Goal: Find specific page/section: Find specific page/section

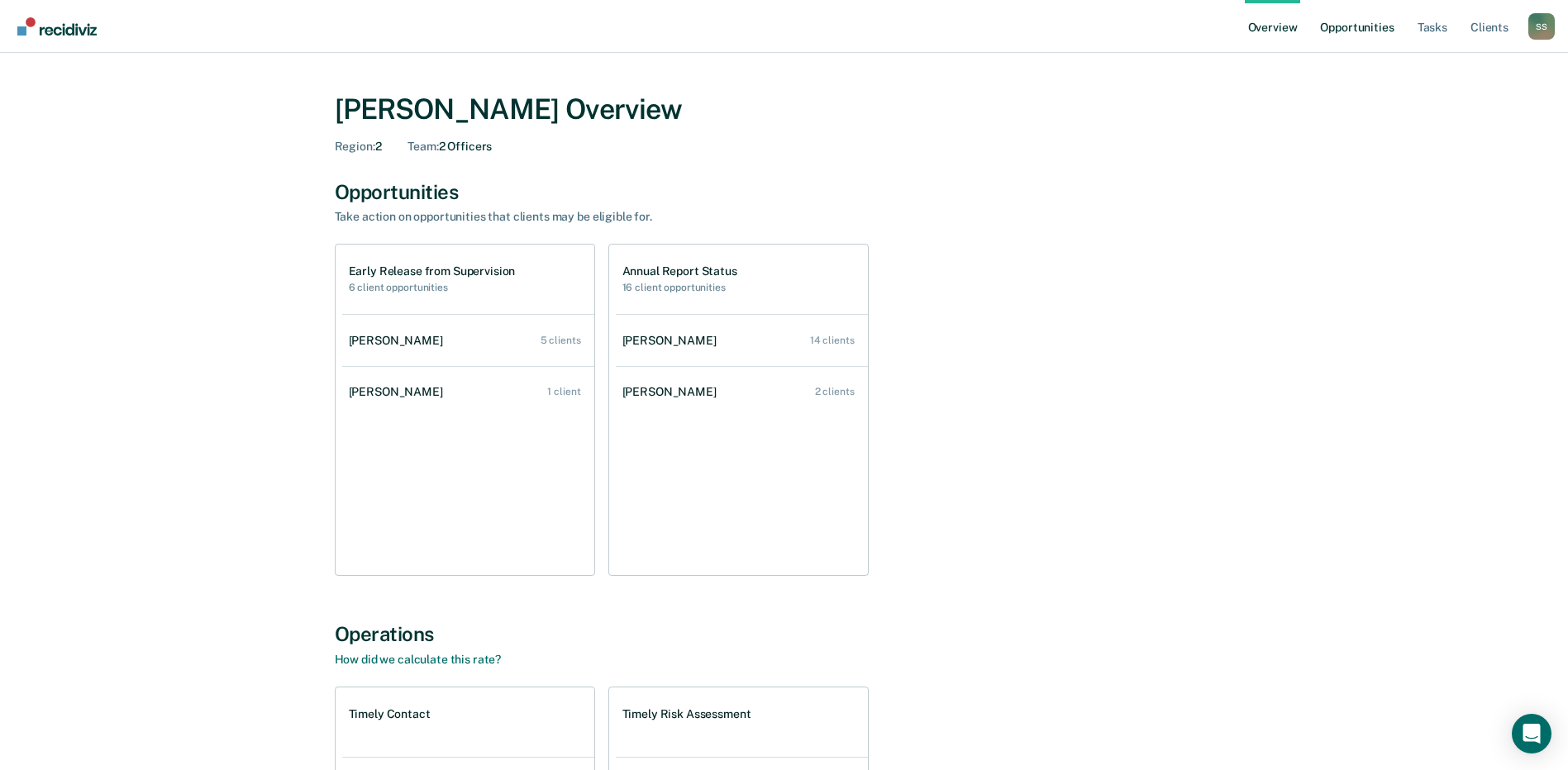
click at [1379, 25] on link "Opportunities" at bounding box center [1356, 26] width 80 height 52
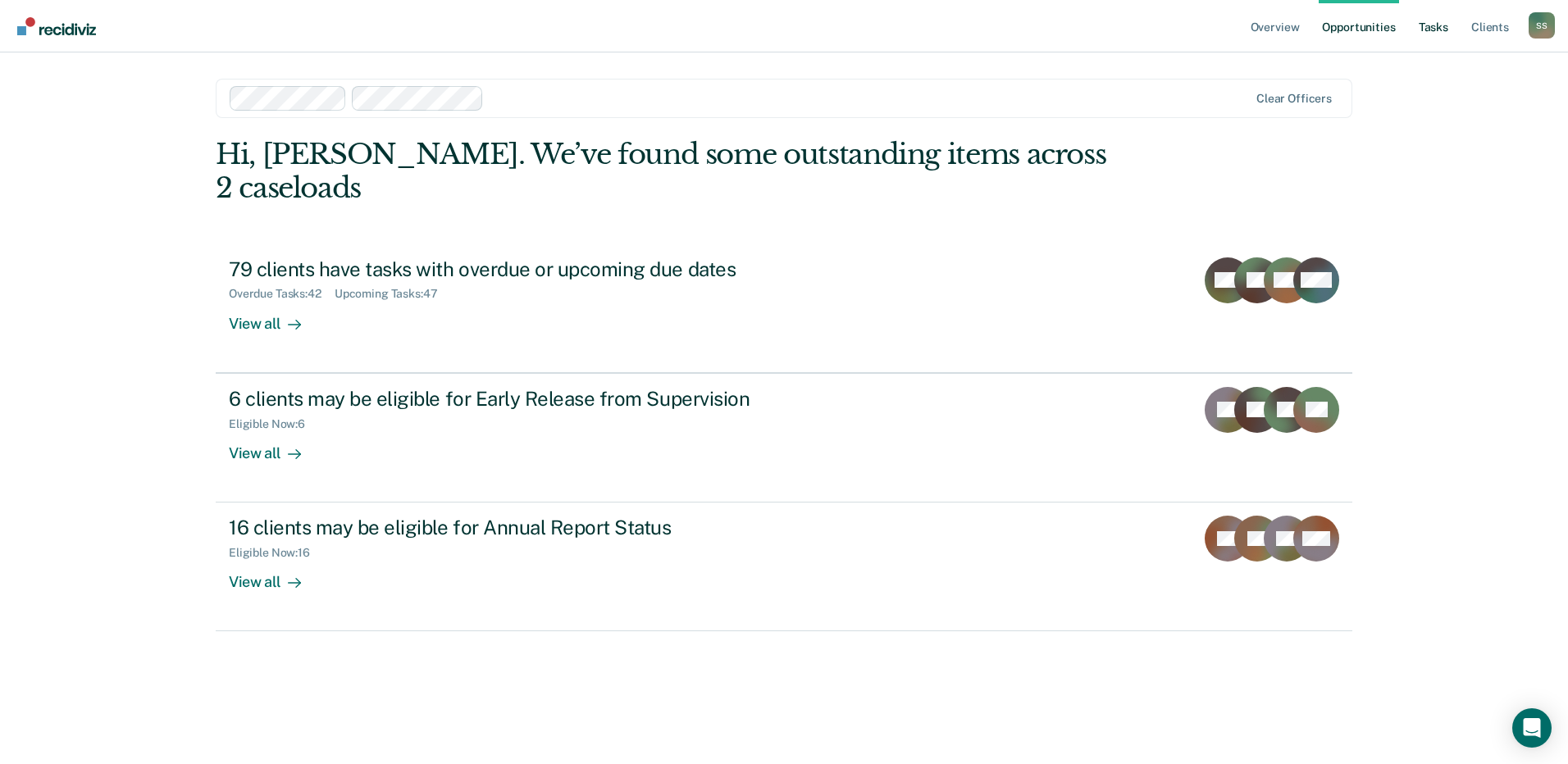
click at [1444, 29] on link "Tasks" at bounding box center [1433, 26] width 36 height 52
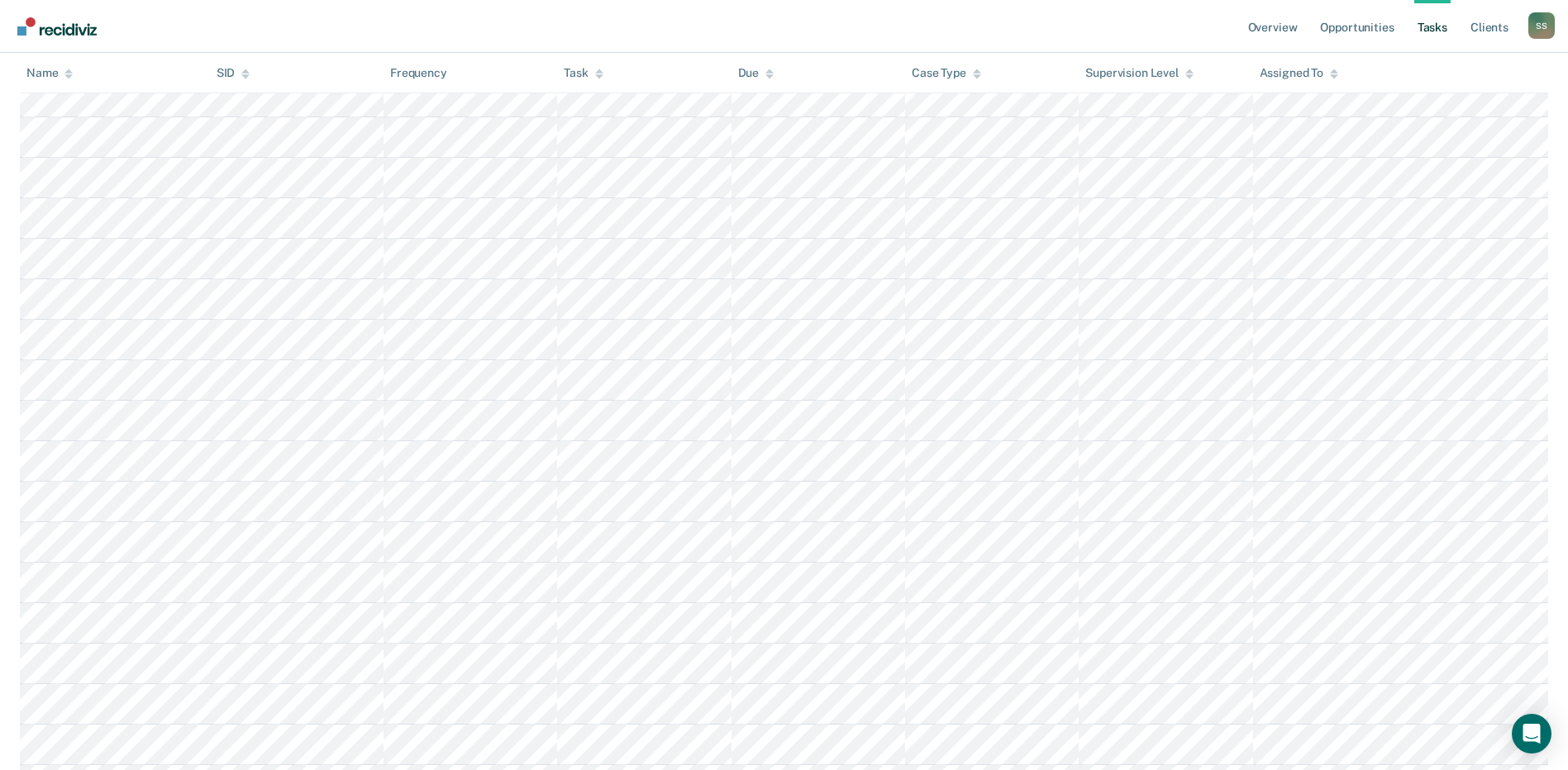
scroll to position [2212, 0]
